Goal: Obtain resource: Download file/media

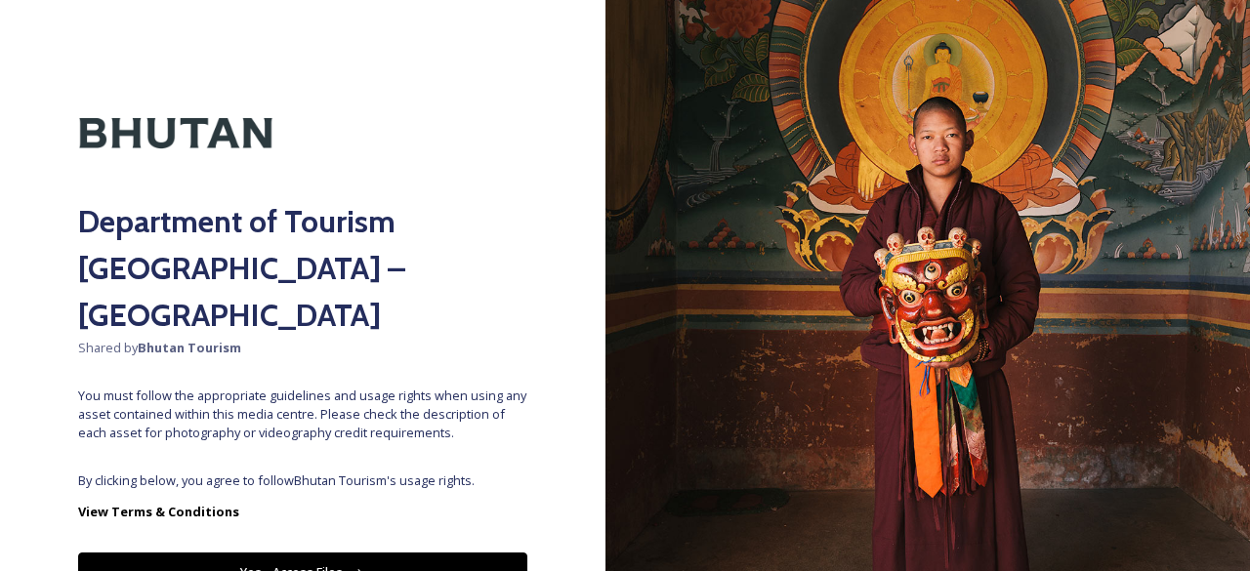
click at [363, 422] on div "Department of Tourism [GEOGRAPHIC_DATA] – Brand Centre Shared by Bhutan Tourism…" at bounding box center [303, 285] width 606 height 415
click at [380, 553] on button "Yes - Access Files" at bounding box center [302, 573] width 449 height 40
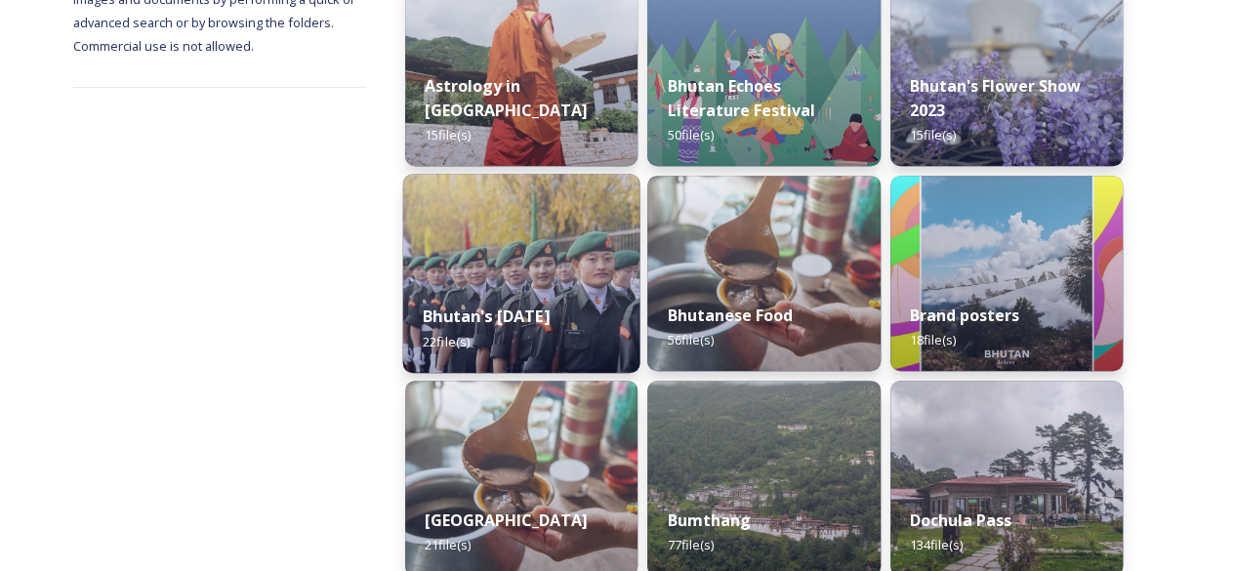
scroll to position [391, 0]
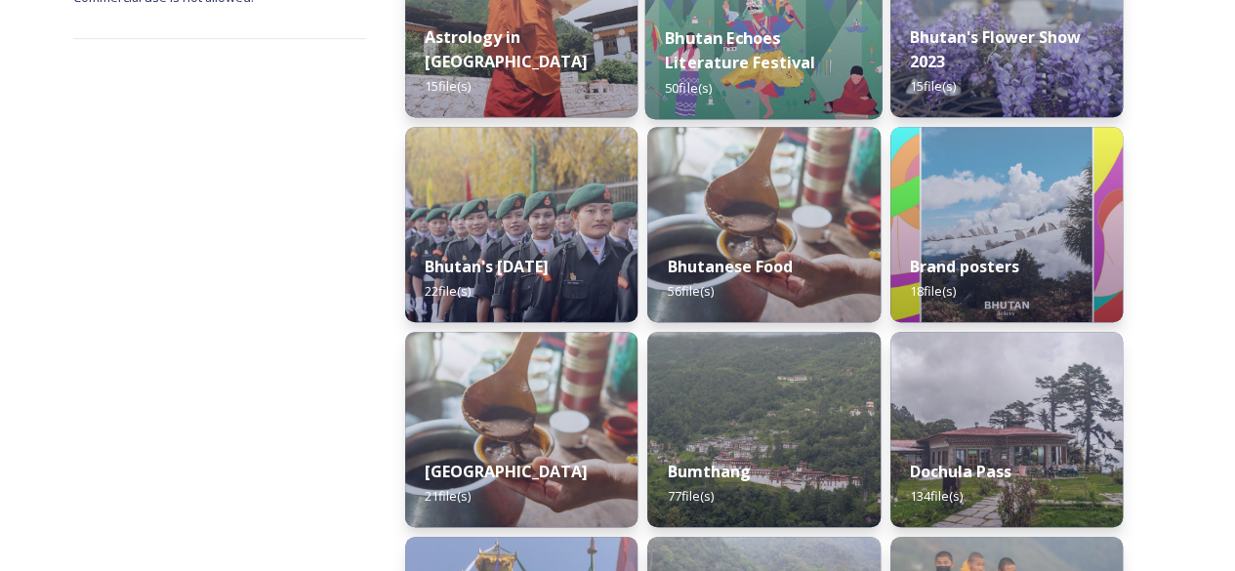
click at [731, 60] on strong "Bhutan Echoes Literature Festival" at bounding box center [740, 49] width 150 height 47
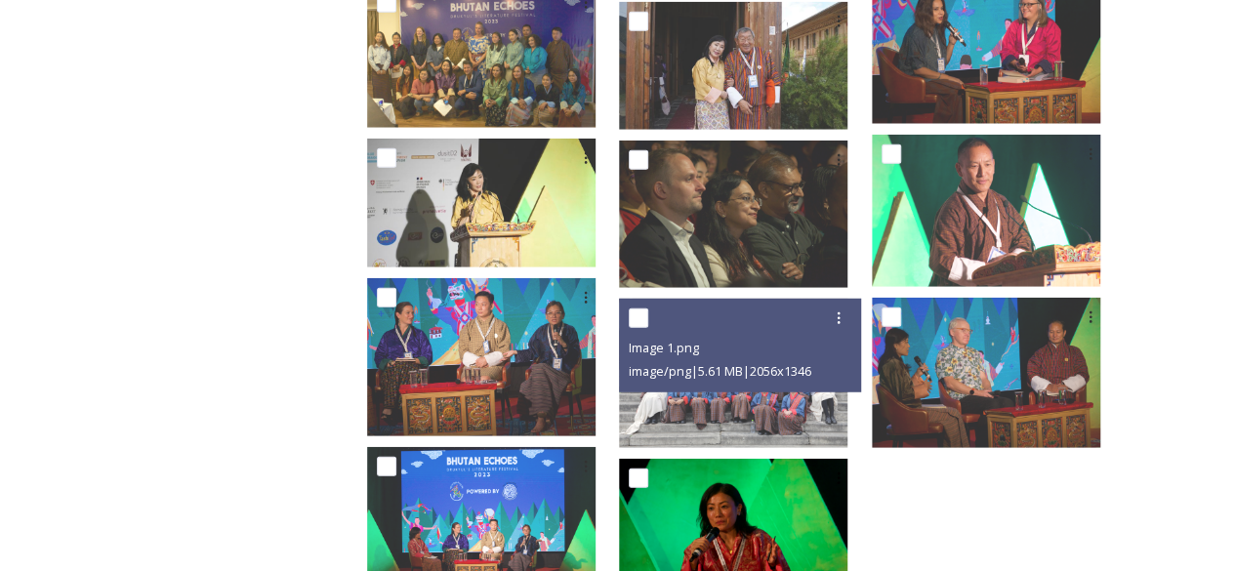
scroll to position [2731, 0]
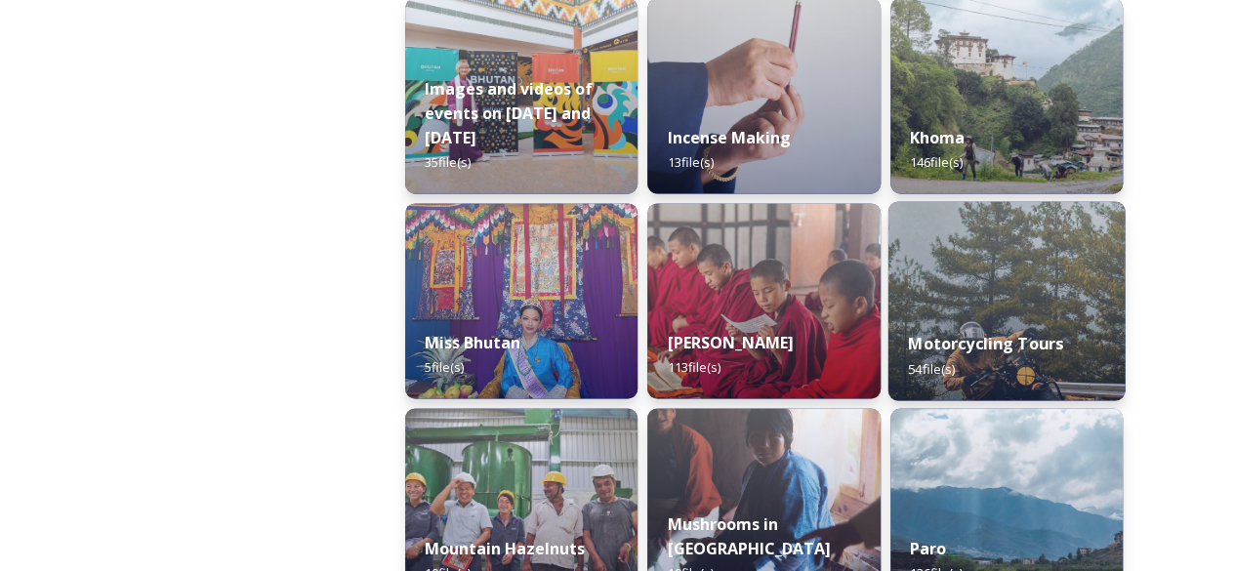
scroll to position [1465, 0]
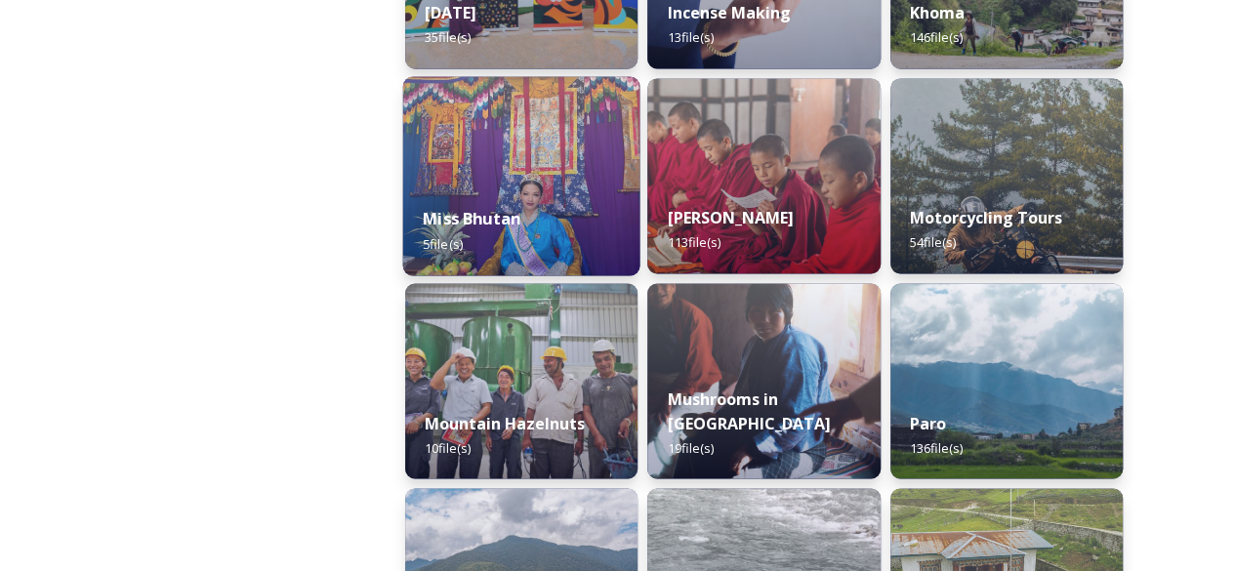
click at [522, 206] on div "Miss Bhutan 5 file(s)" at bounding box center [521, 231] width 237 height 89
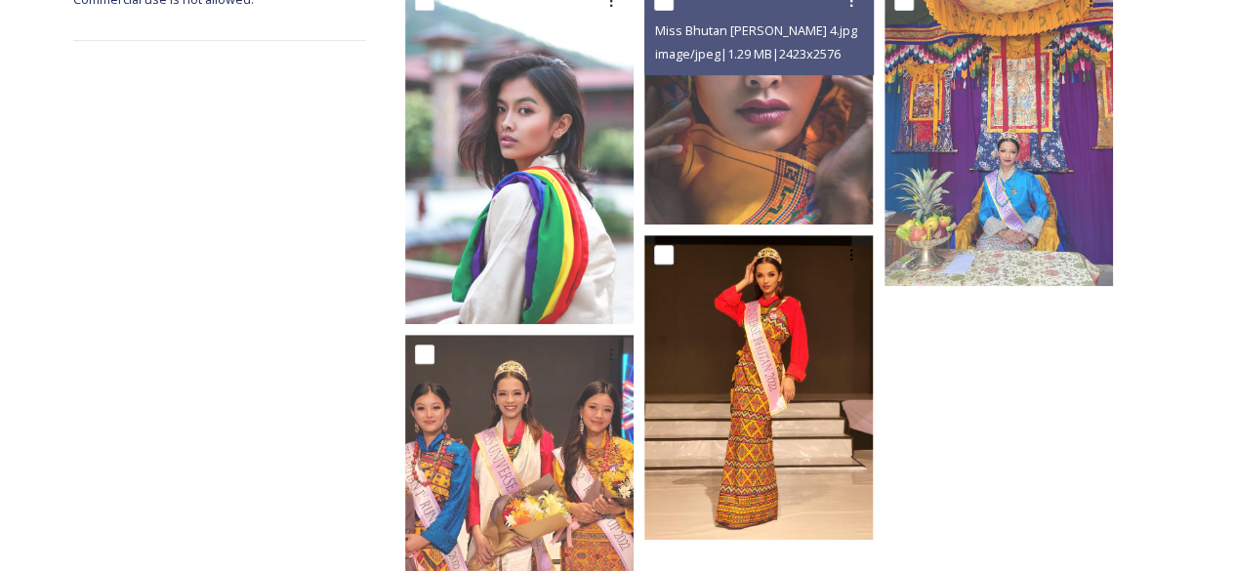
scroll to position [391, 0]
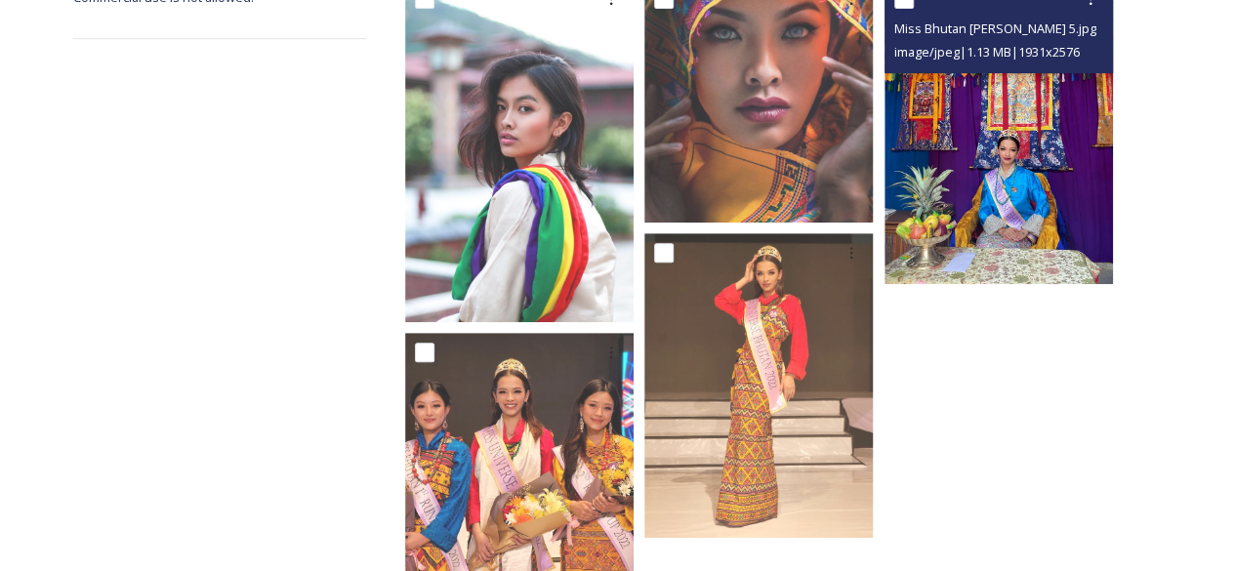
click at [1035, 187] on img at bounding box center [999, 131] width 229 height 305
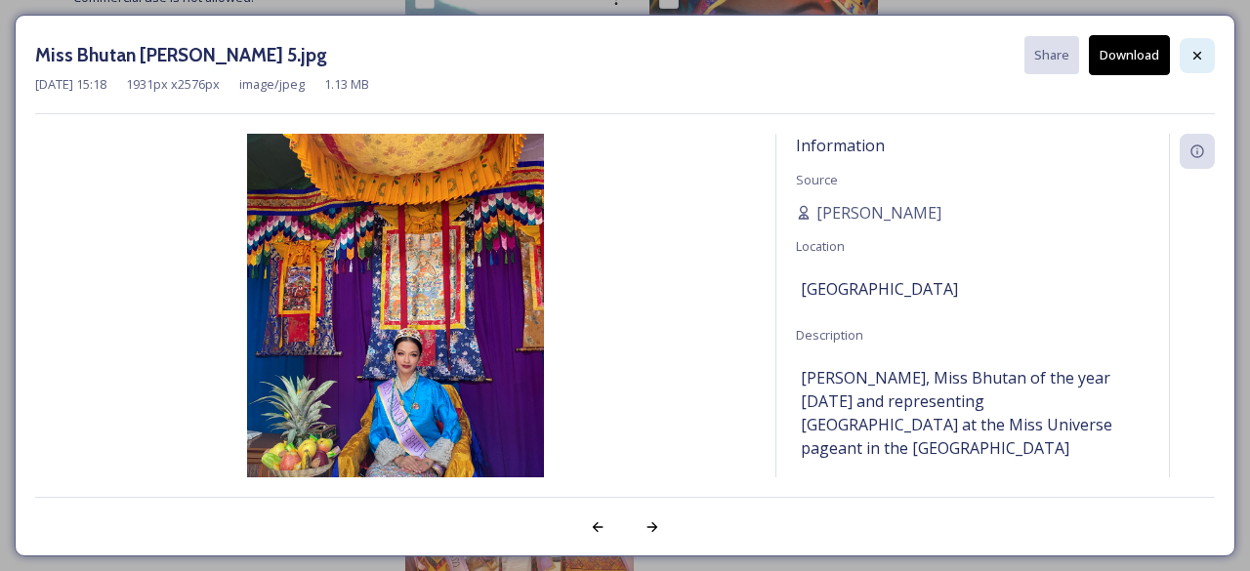
click at [1191, 57] on icon at bounding box center [1198, 56] width 16 height 16
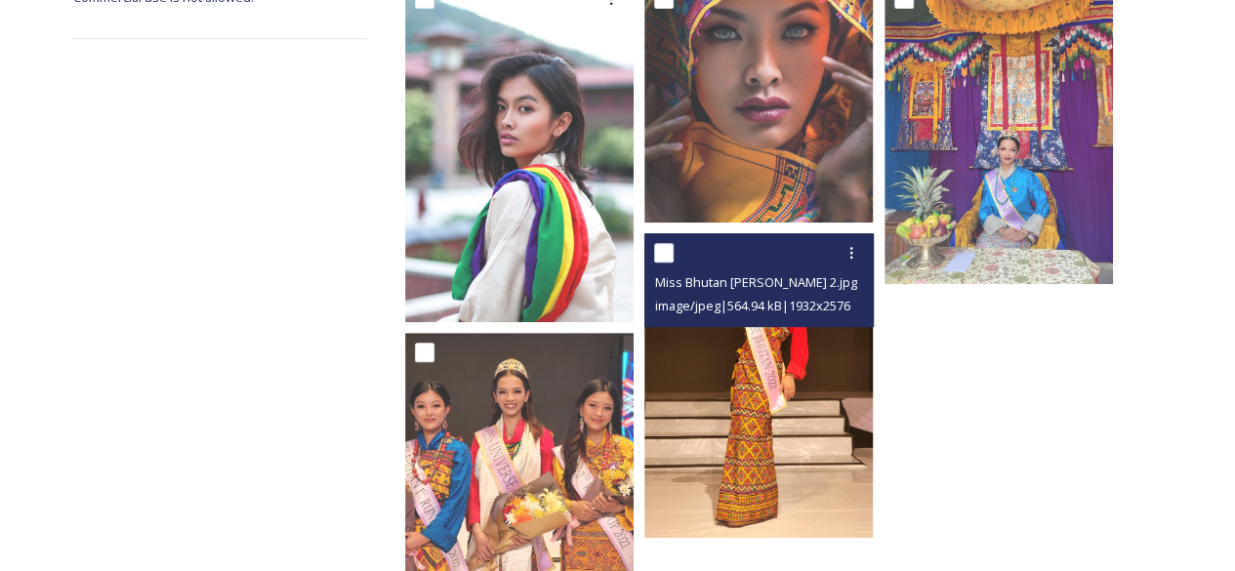
click at [773, 383] on img at bounding box center [759, 385] width 229 height 305
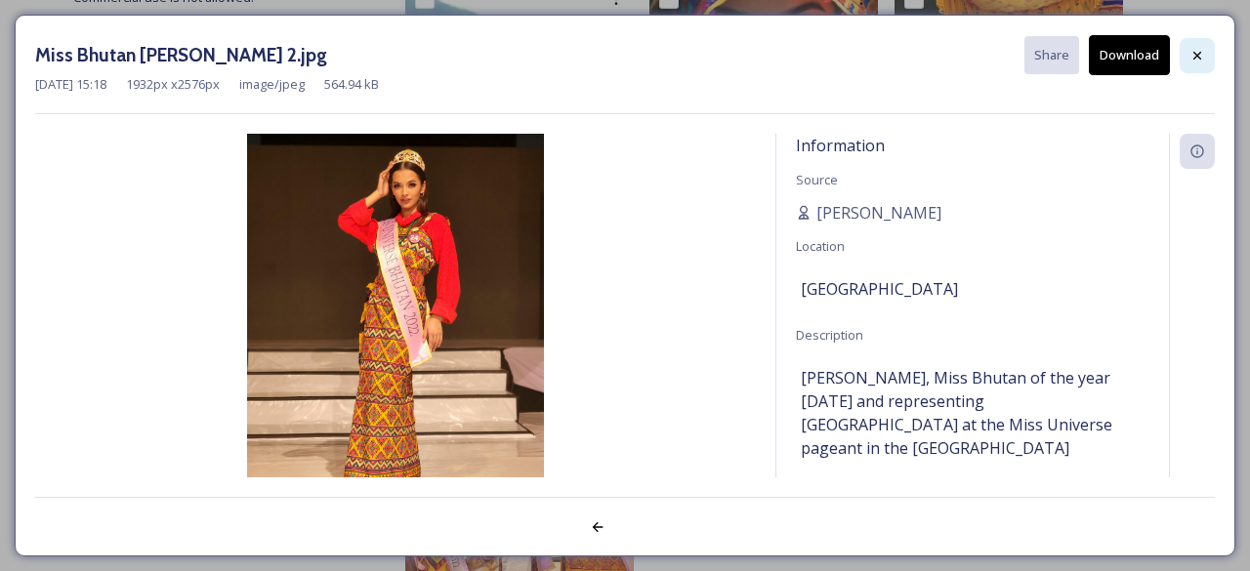
click at [1199, 54] on icon at bounding box center [1198, 56] width 16 height 16
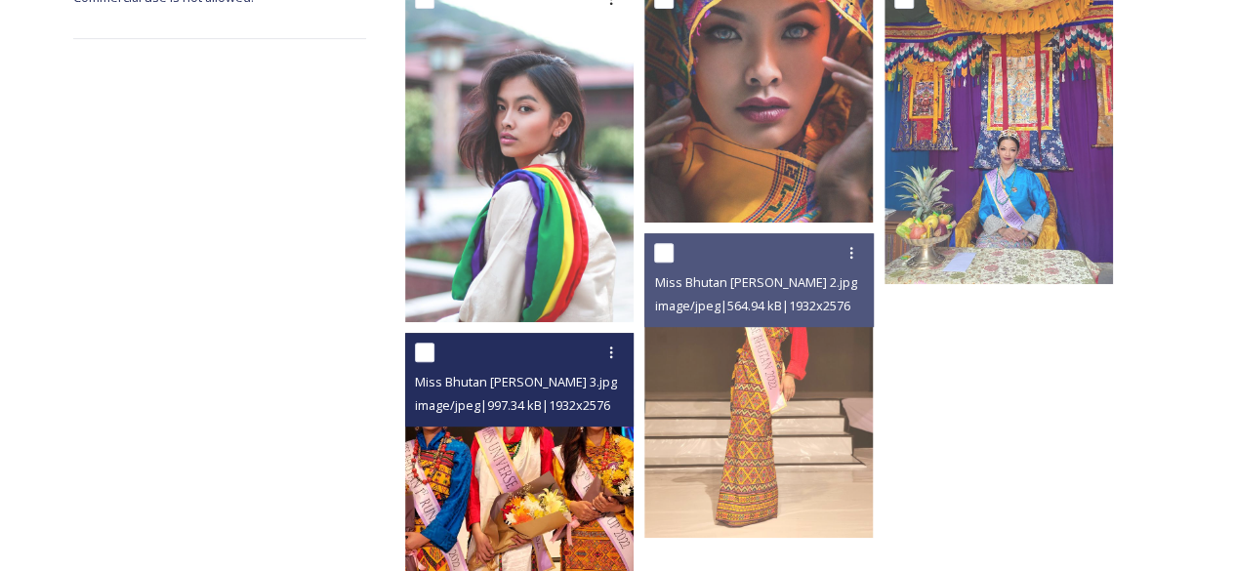
click at [555, 477] on img at bounding box center [519, 485] width 229 height 305
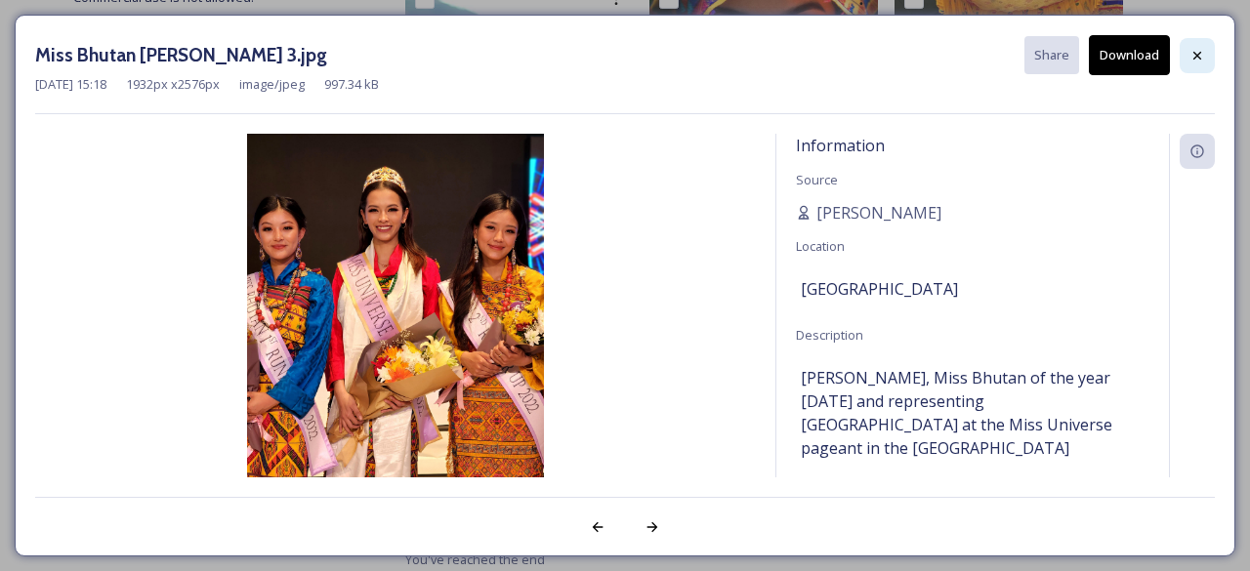
click at [1195, 48] on icon at bounding box center [1198, 56] width 16 height 16
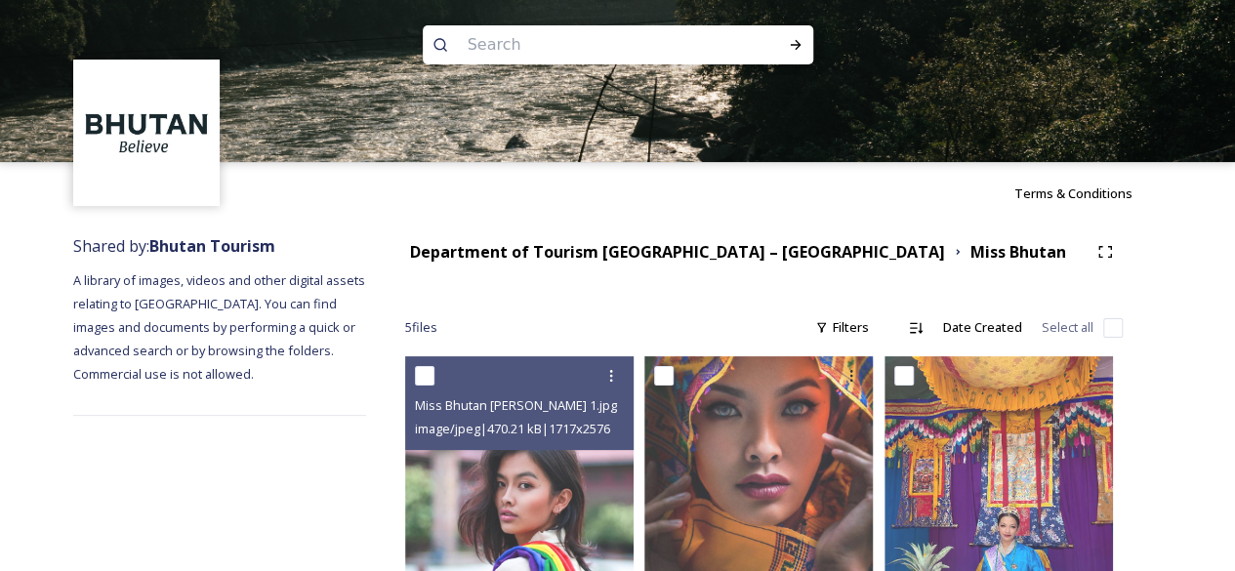
scroll to position [0, 0]
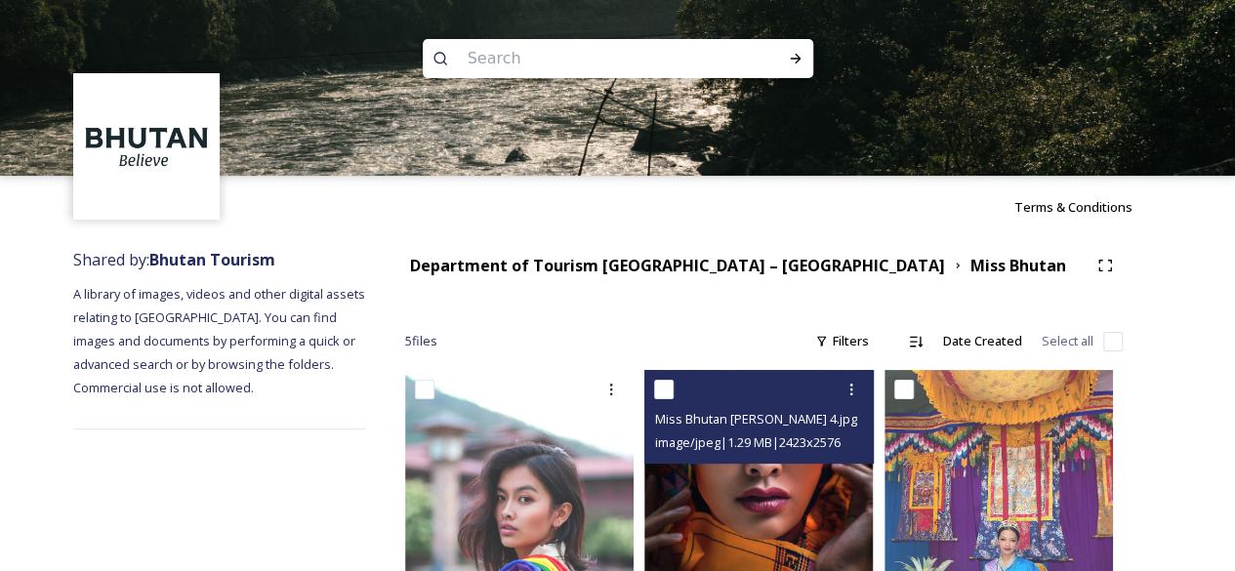
click at [756, 491] on img at bounding box center [759, 491] width 229 height 243
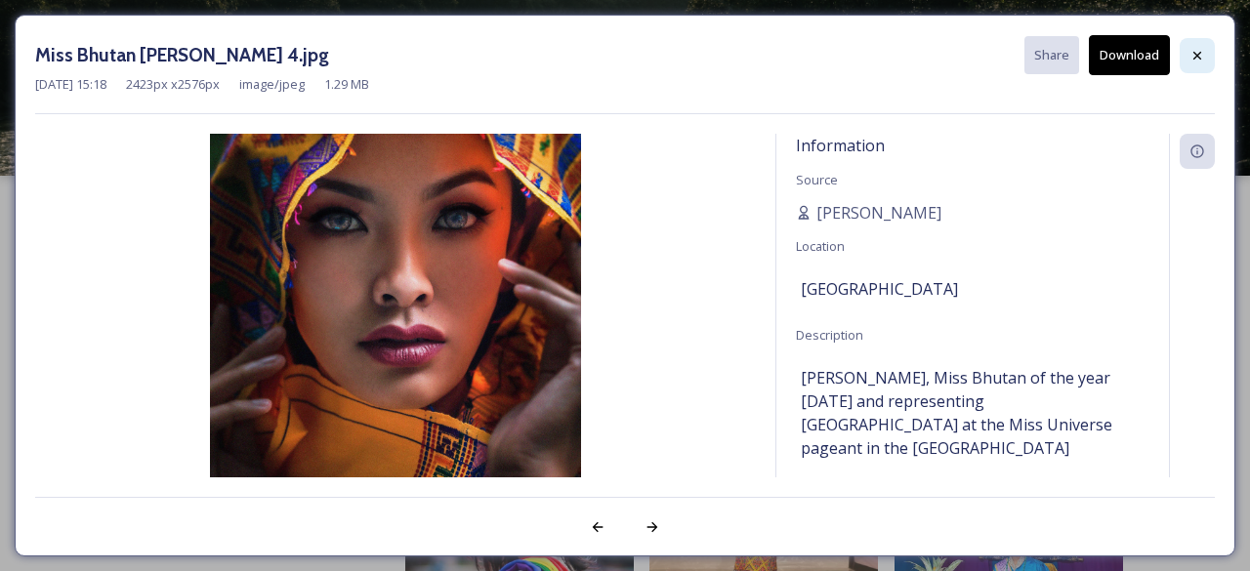
click at [1206, 55] on div at bounding box center [1197, 55] width 35 height 35
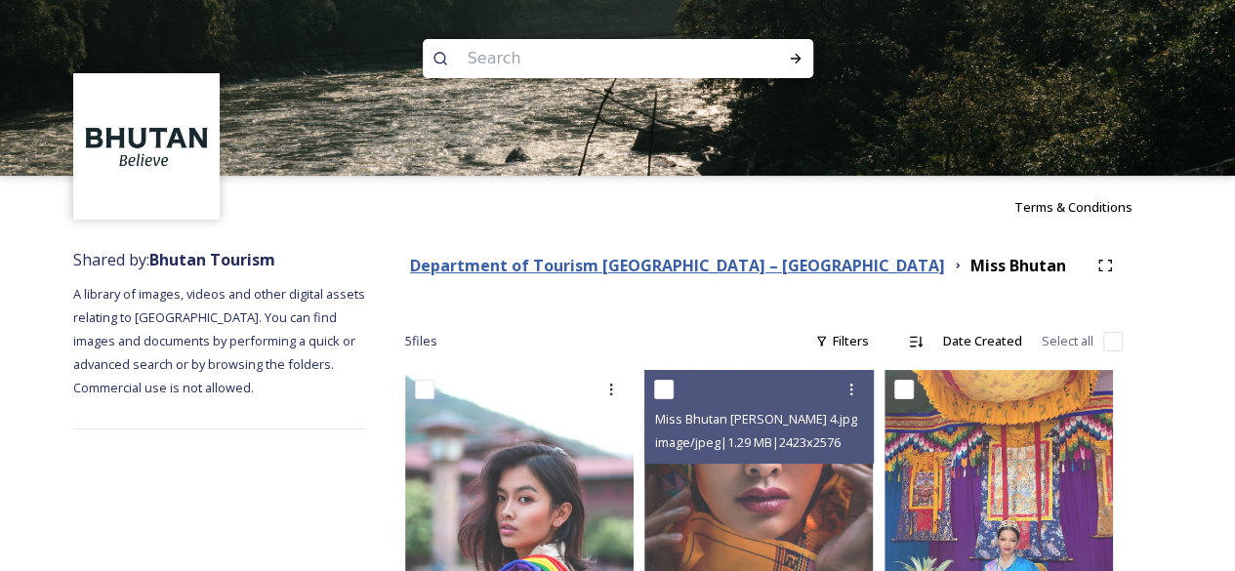
click at [697, 270] on strong "Department of Tourism [GEOGRAPHIC_DATA] – [GEOGRAPHIC_DATA]" at bounding box center [677, 265] width 535 height 21
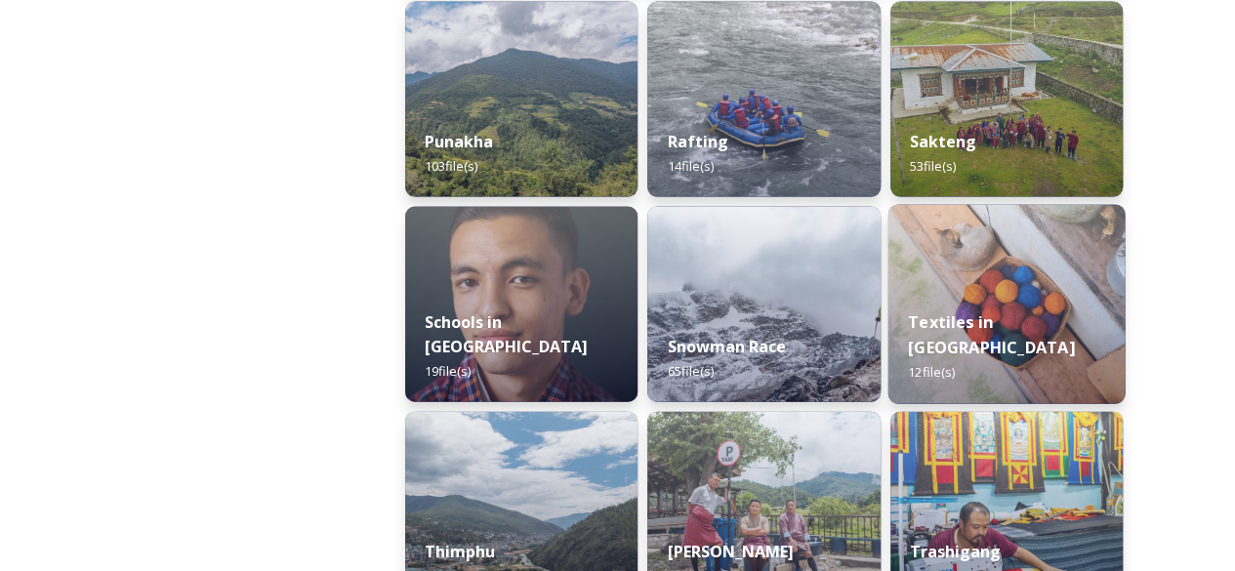
scroll to position [1953, 0]
